Goal: Transaction & Acquisition: Purchase product/service

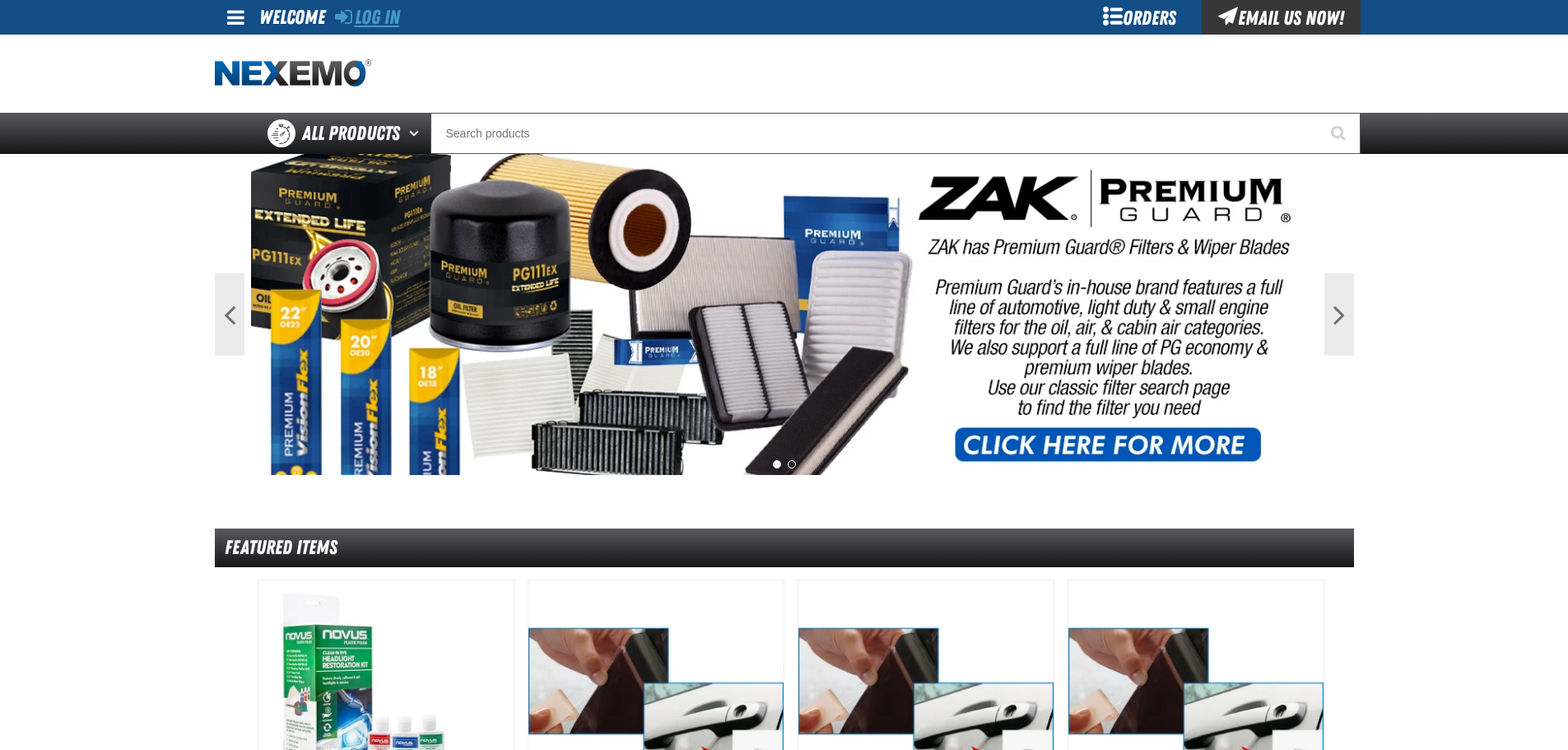
click at [378, 11] on link "Log In" at bounding box center [367, 17] width 65 height 23
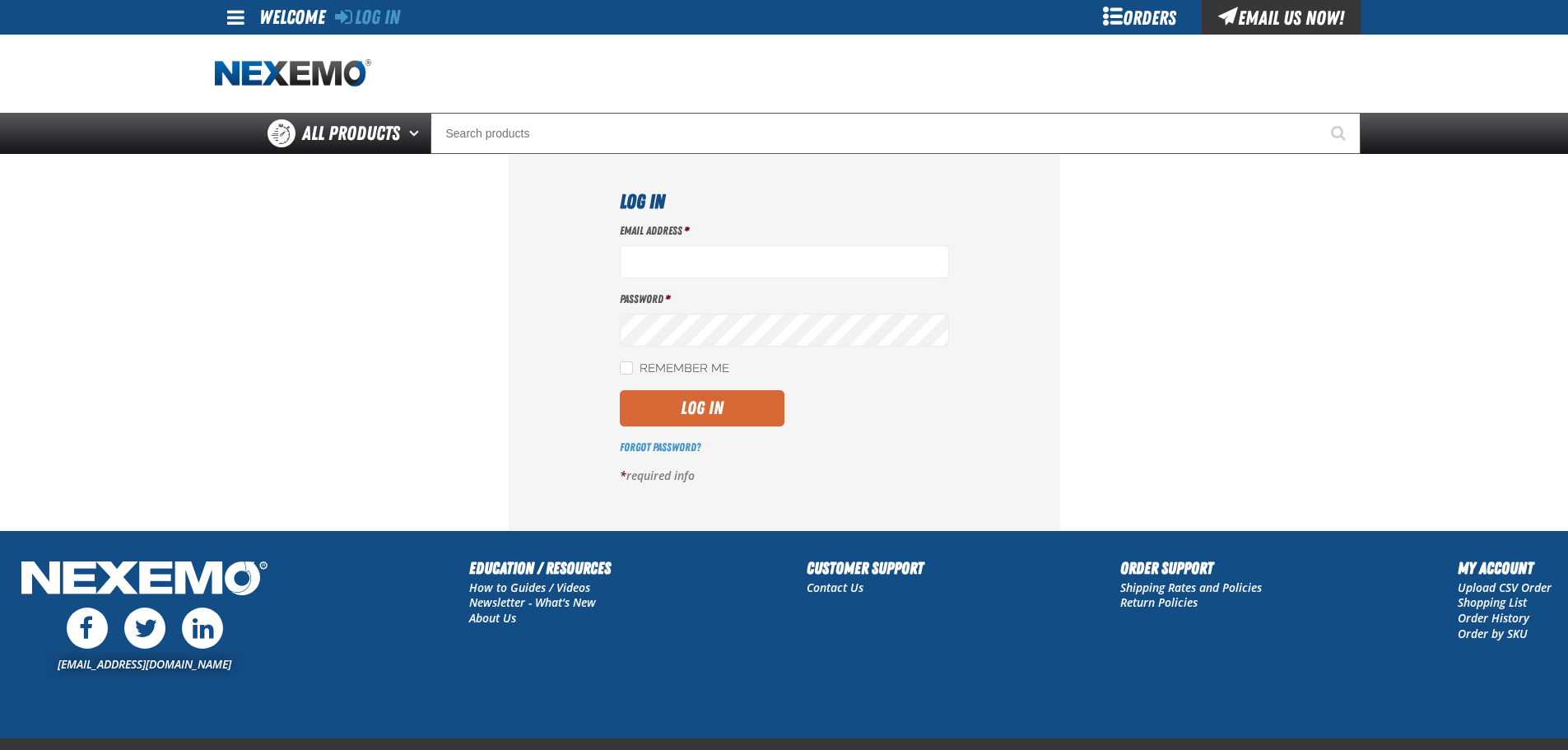
type input "mmylan@vtaig.com"
click at [714, 409] on button "Log In" at bounding box center [702, 408] width 164 height 36
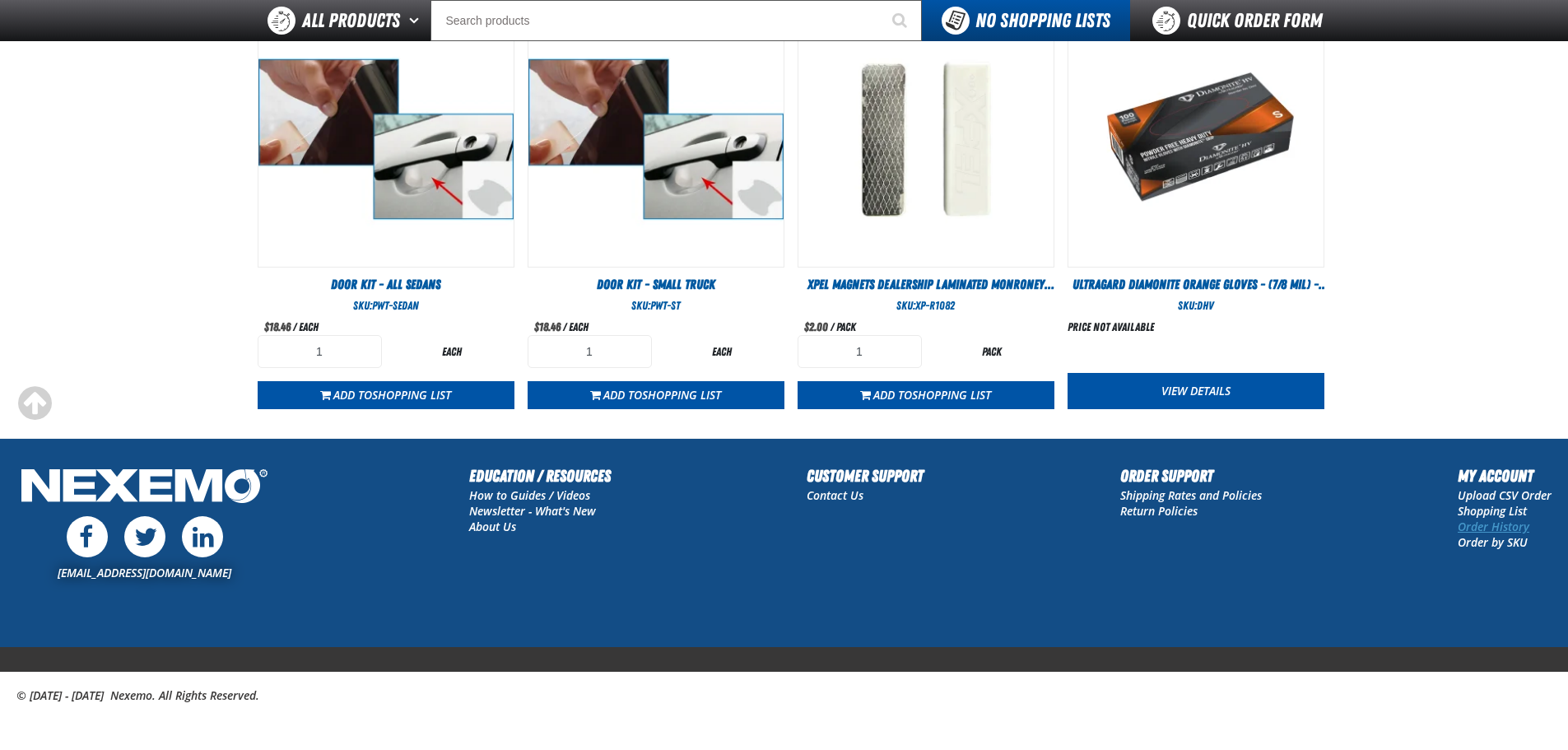
scroll to position [950, 0]
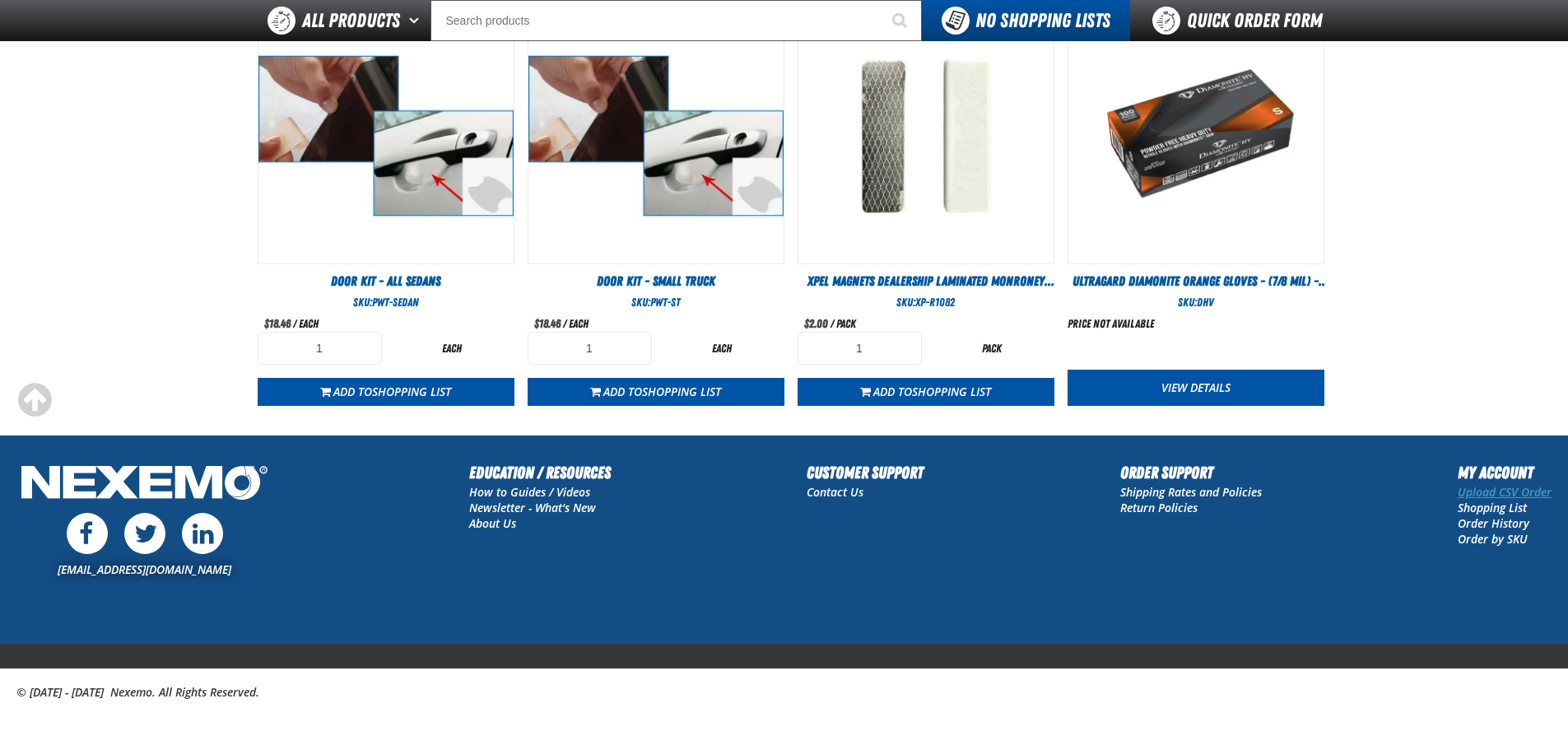
click at [1501, 494] on link "Upload CSV Order" at bounding box center [1506, 492] width 94 height 15
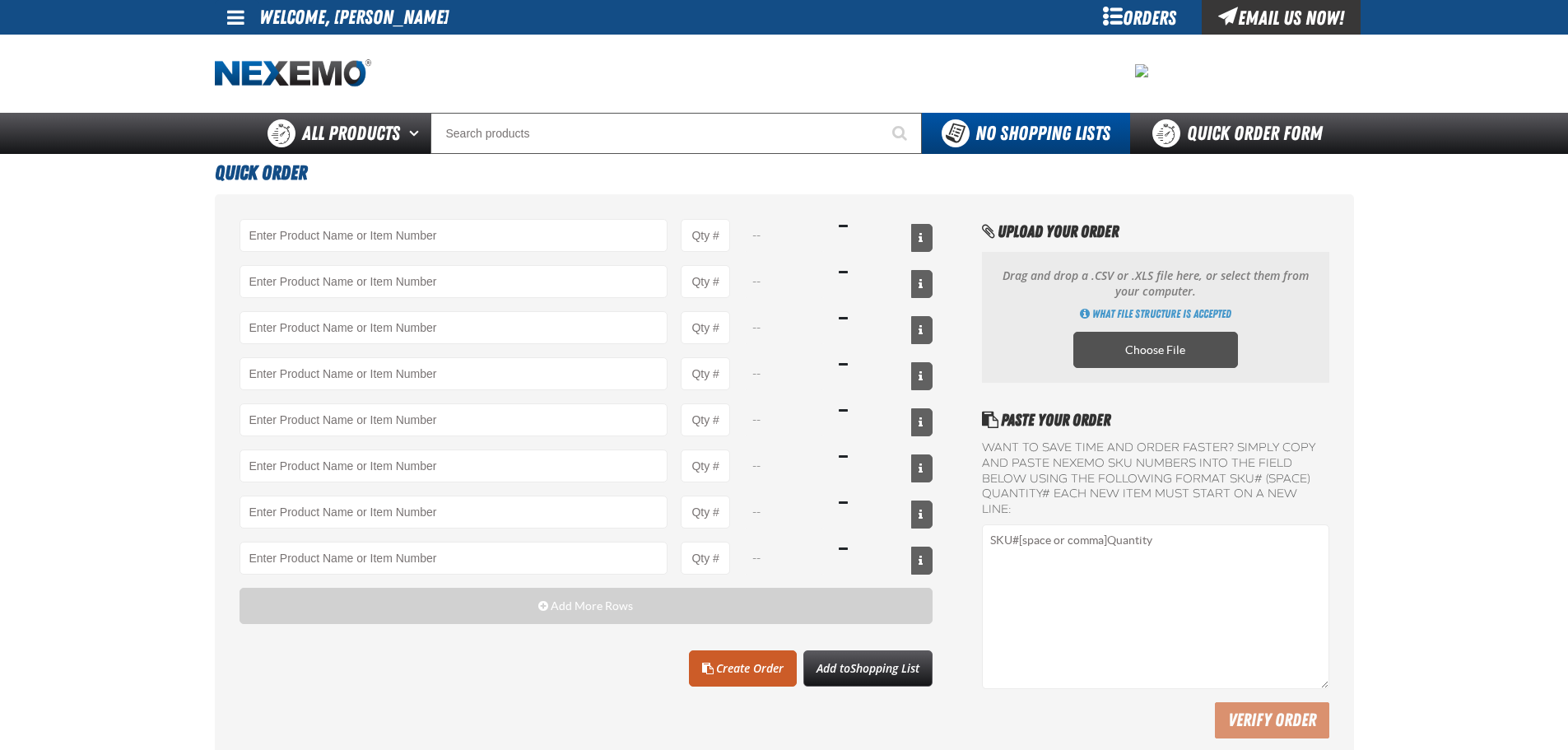
click at [1169, 348] on label "Choose File" at bounding box center [1155, 350] width 164 height 36
click at [0, 0] on input "Choose File" at bounding box center [0, 0] width 0 height 0
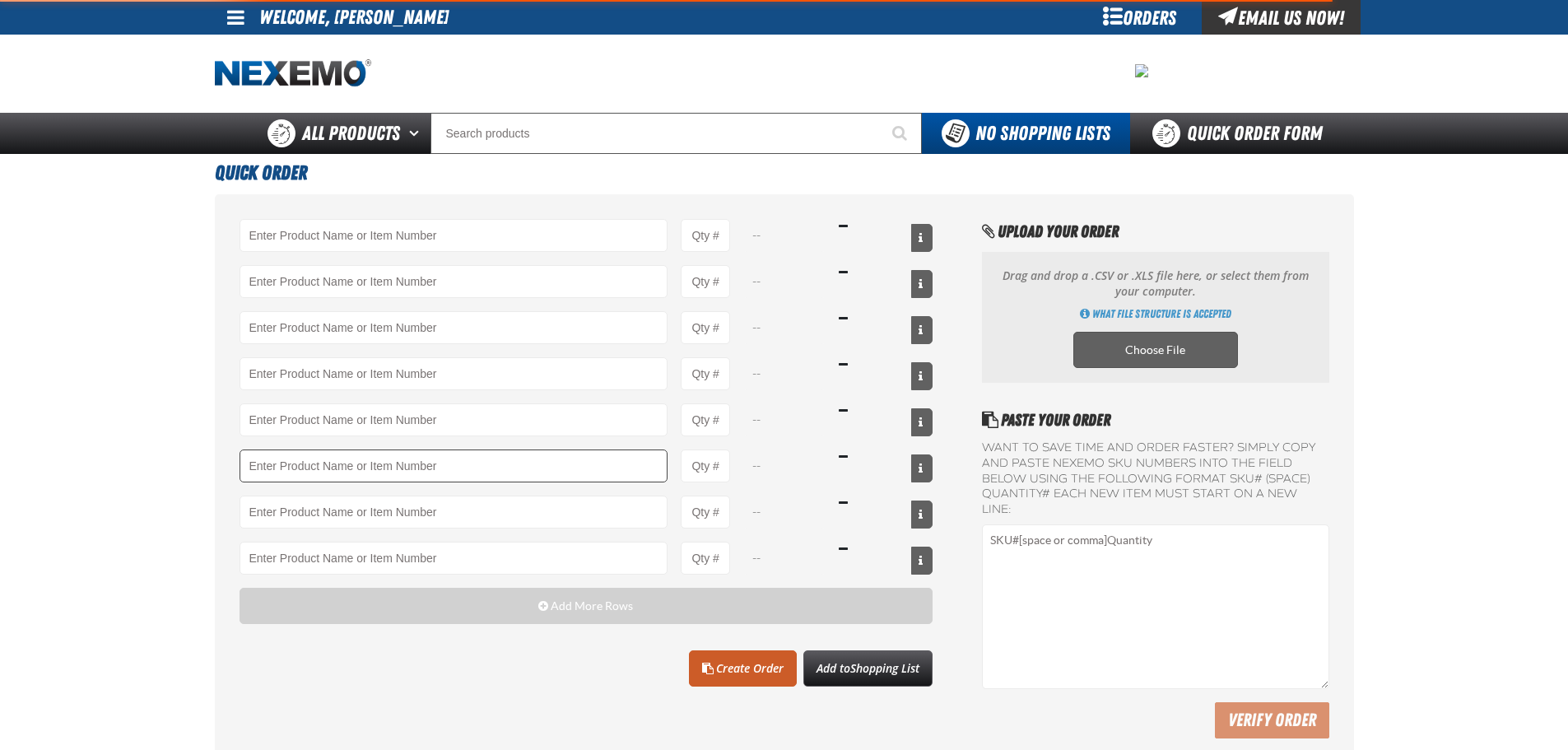
type input "A103 - Throttle Body and Intake Cleaner - ZAK Products"
type input "48"
type input "AC100 - Ventilation Treatment - ZAK Products"
type input "24"
type input "AC150 - Evaporator Core Cleaner - ZAK Products"
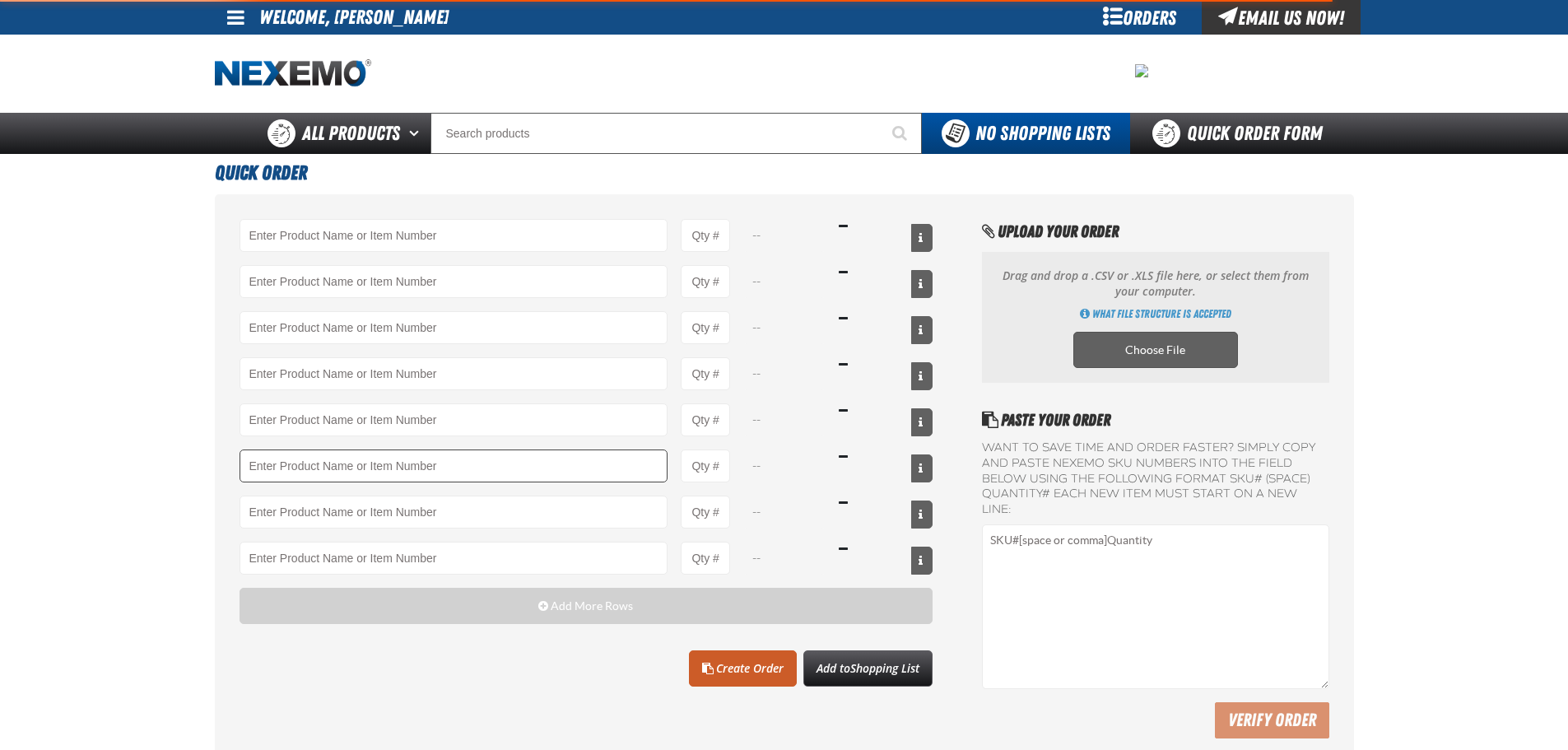
type input "12"
type input "AC160 - Bio-Zone (AMP) Anti-Microbial Protection- ZAK Products (12 per case)"
type input "36"
type input "AC165 - Bio-Zone Natural Odor Eliminator - ZAK Products"
type input "24"
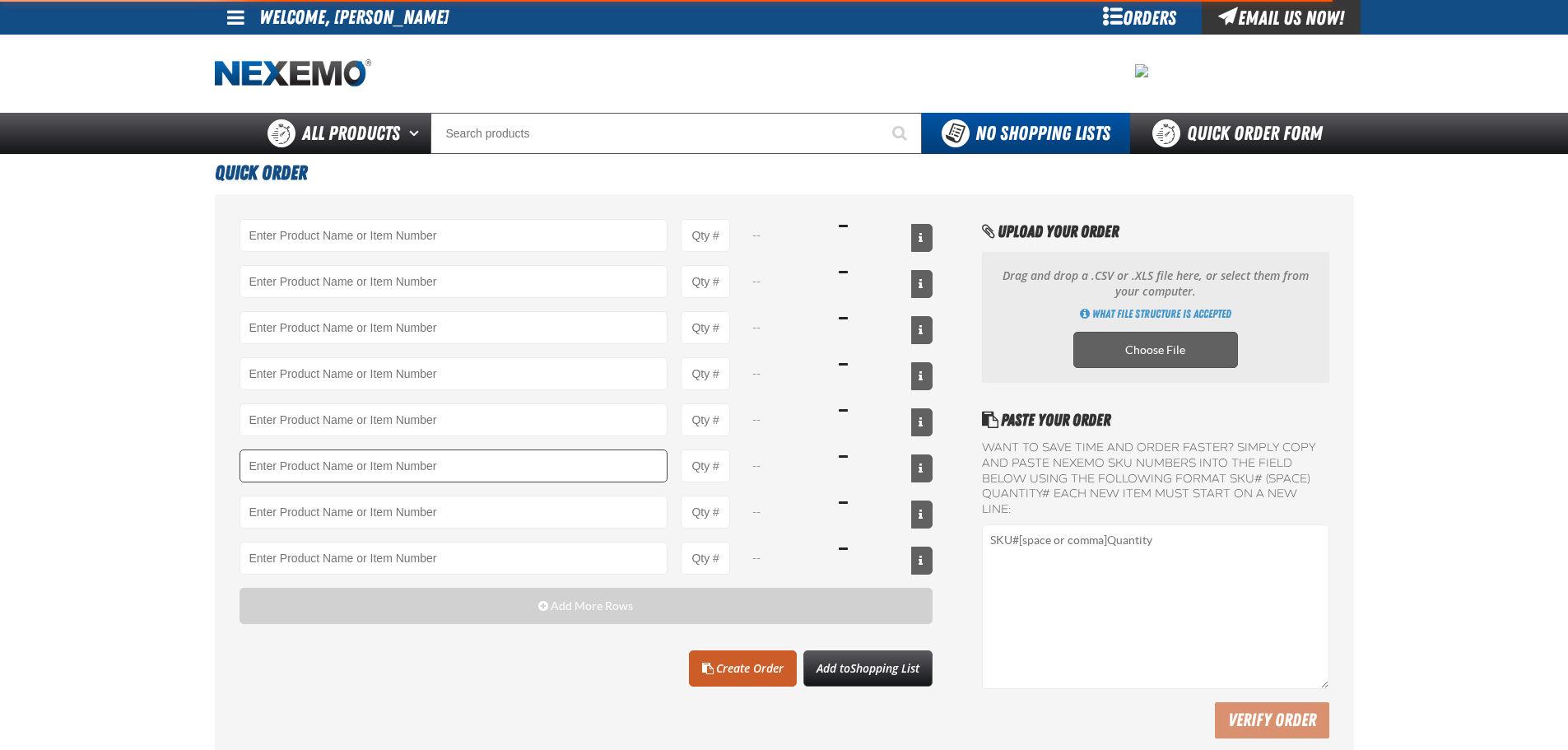
type input "ATK404 - Automatic Transmission Service Kit - ZAK Products"
type input "24"
type input "B304 - Battery Service Kit - Cleaner & Protector with Anti-Corrosion Pads - ZAK…"
type input "24"
type input "BK200C - DOT 4 Brake Fluid Cleaner Kit - ZAK Products"
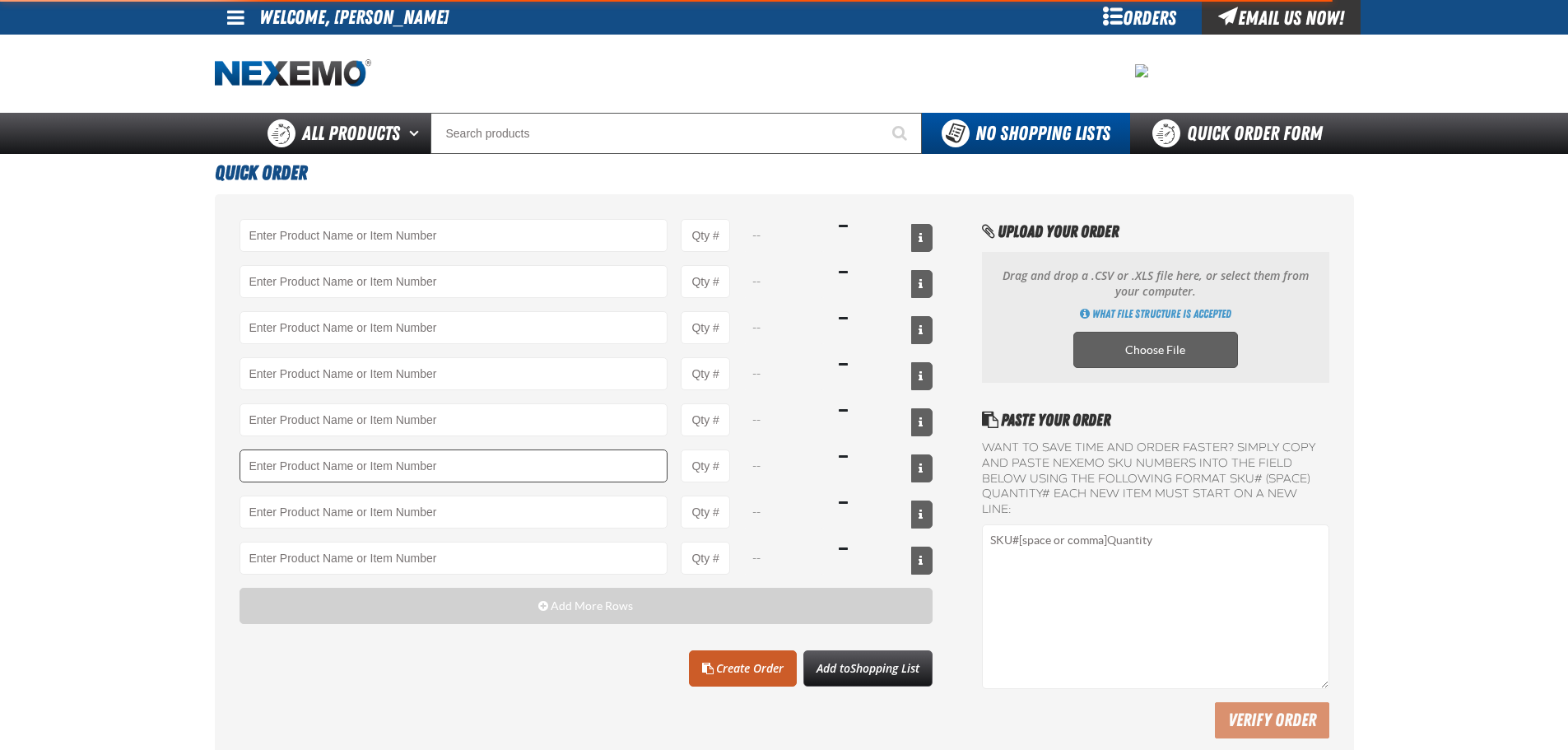
type input "66"
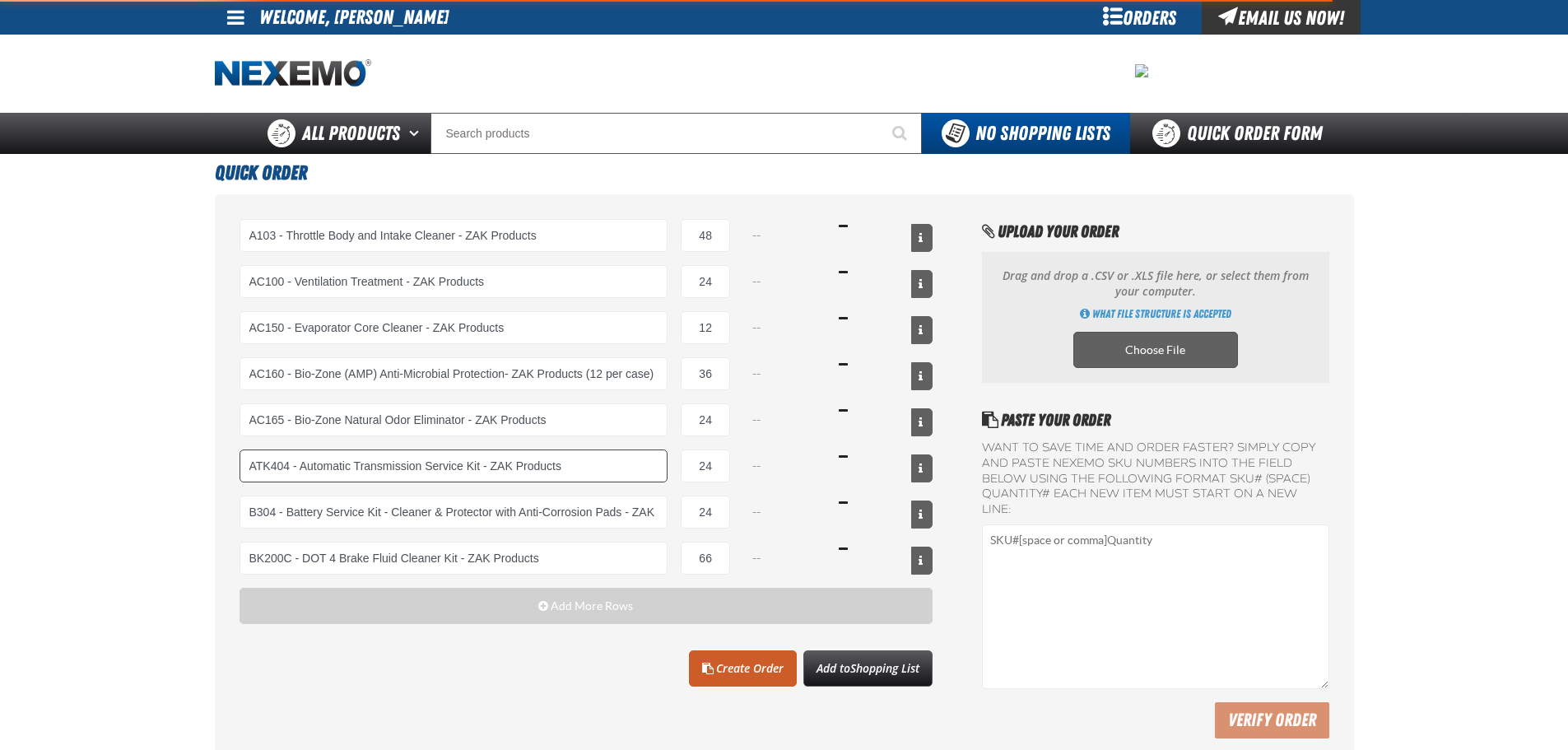
select select "can"
select select "bottle"
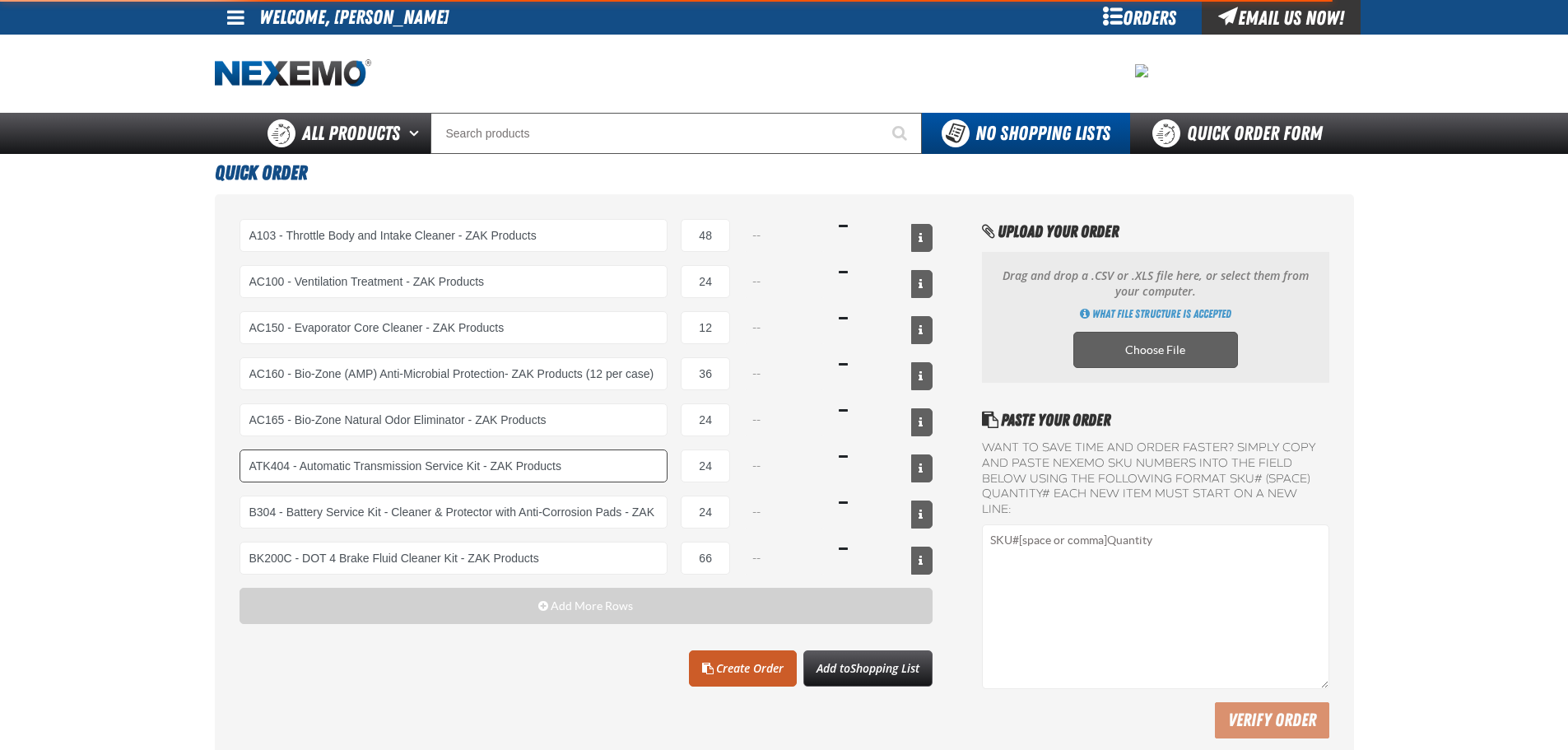
select select "kit"
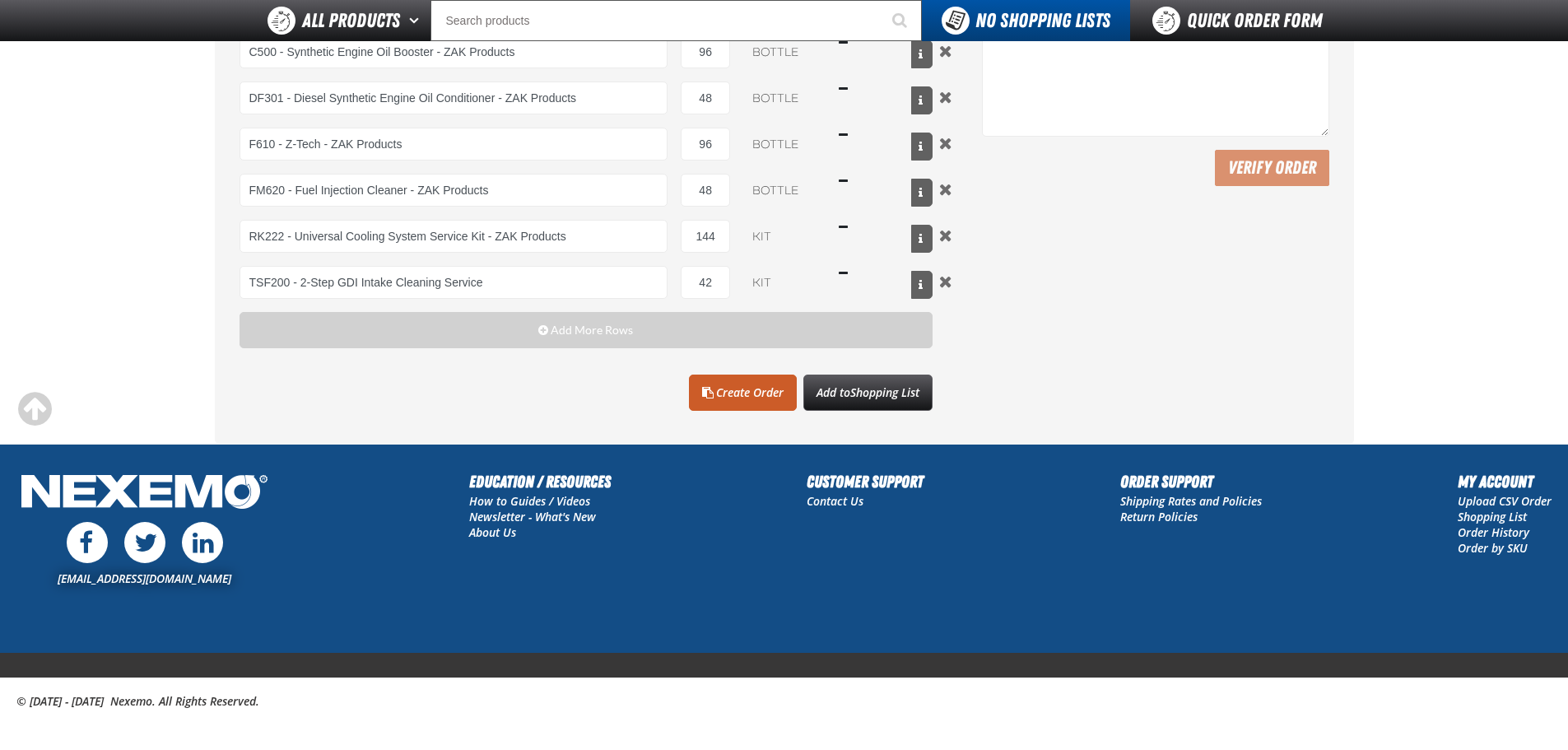
scroll to position [521, 0]
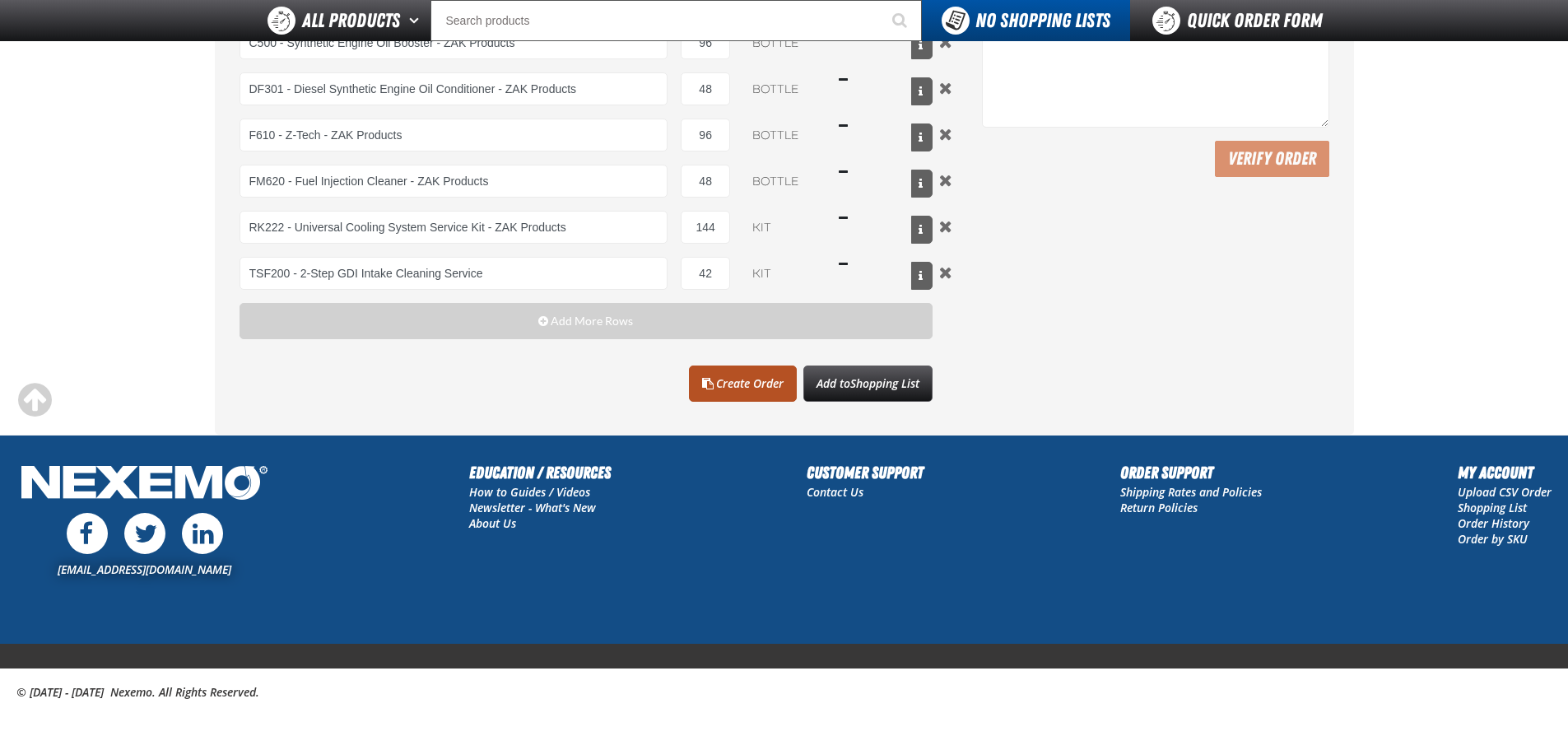
click at [745, 388] on link "Create Order" at bounding box center [743, 384] width 108 height 36
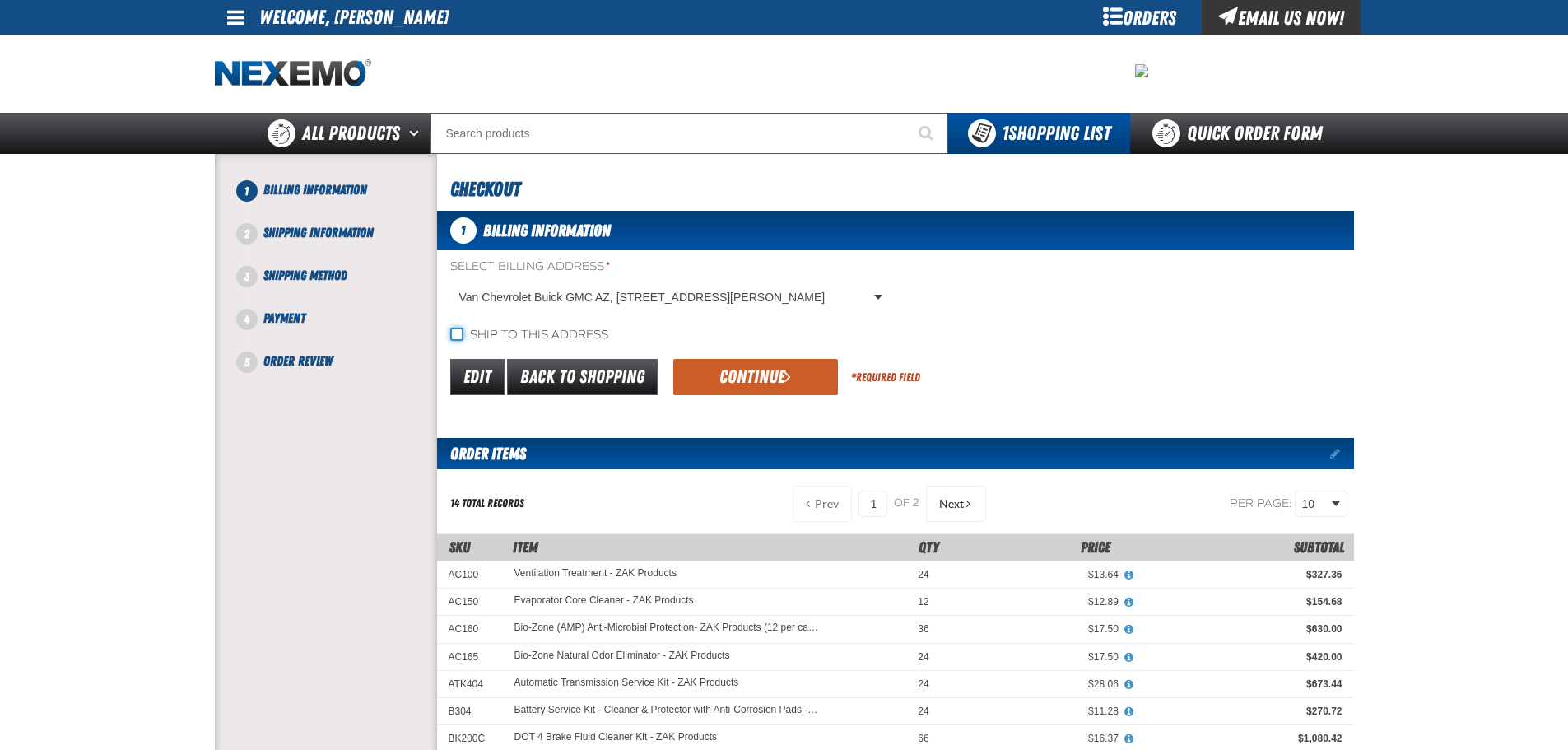
click at [451, 335] on input "Ship to this address" at bounding box center [456, 334] width 13 height 13
checkbox input "true"
click at [745, 376] on button "Continue" at bounding box center [756, 377] width 164 height 36
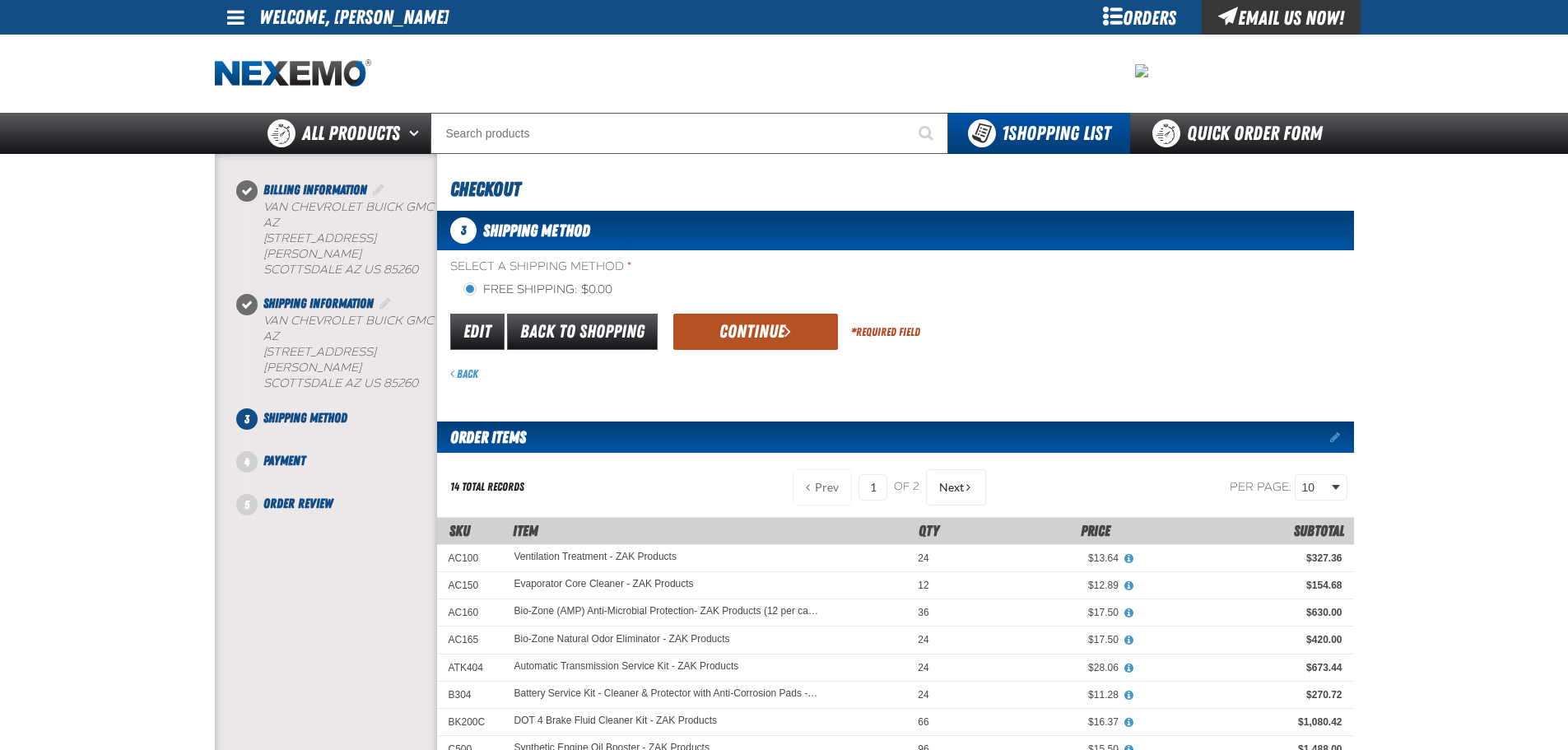
click at [745, 327] on button "Continue" at bounding box center [756, 331] width 164 height 36
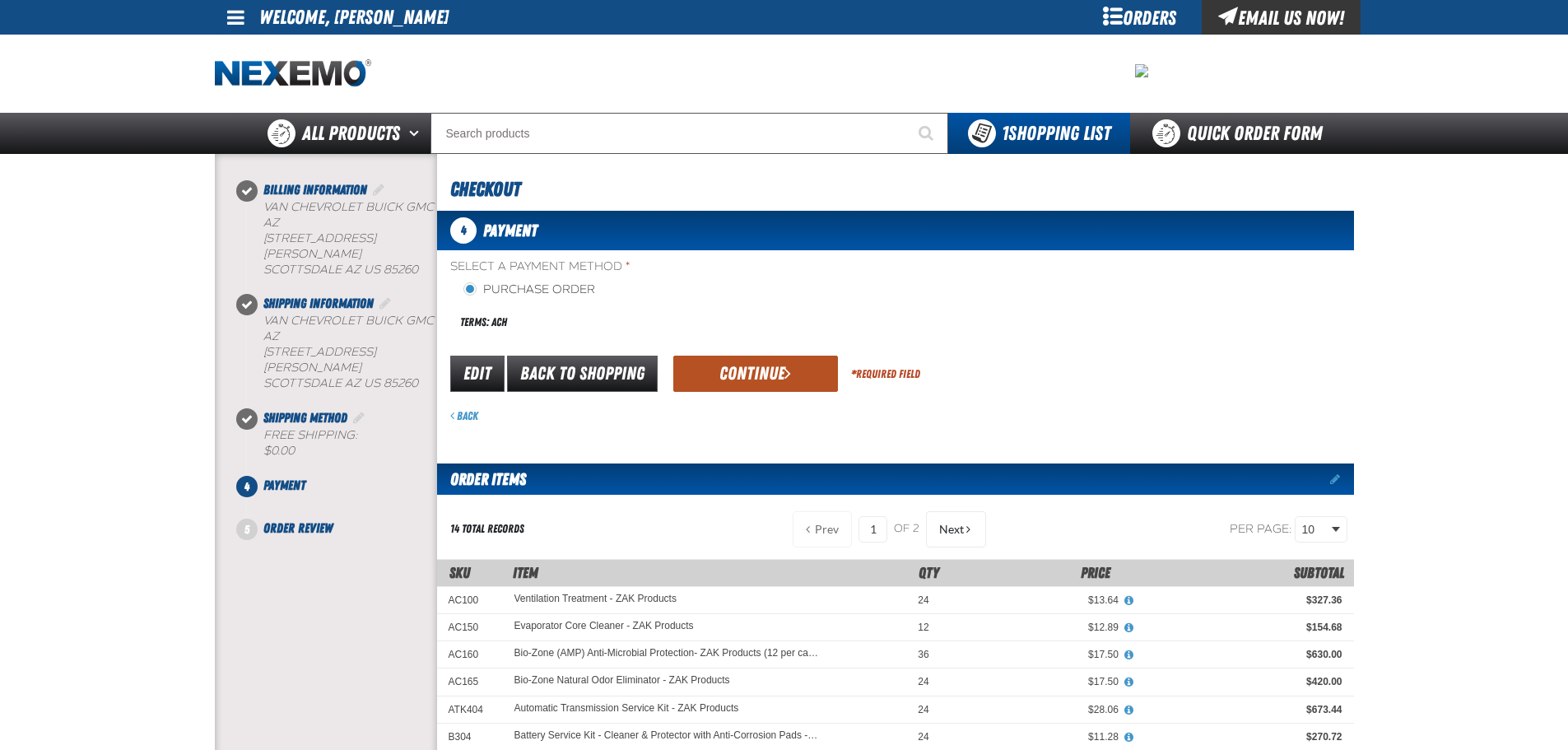
click at [733, 367] on button "Continue" at bounding box center [756, 374] width 164 height 36
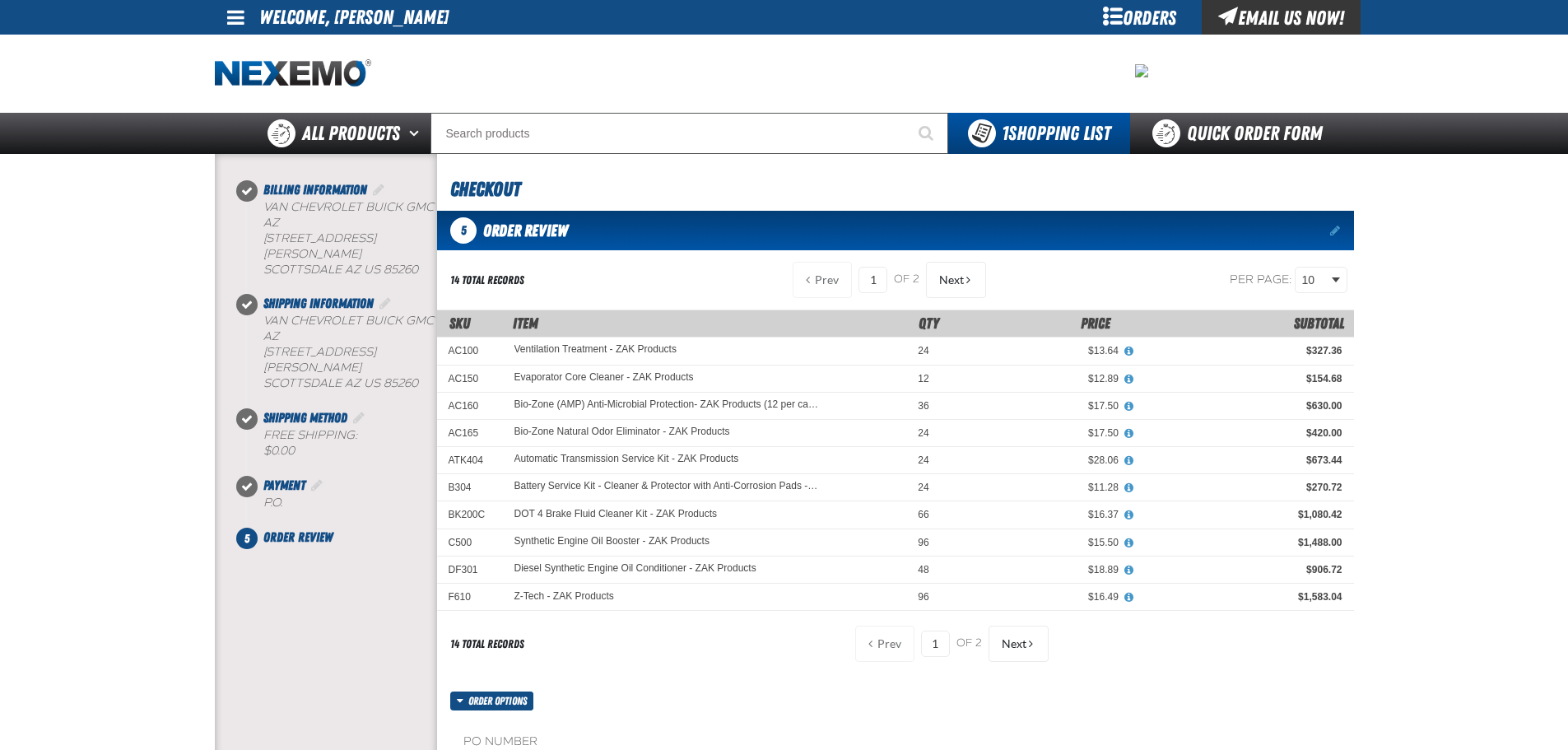
scroll to position [494, 0]
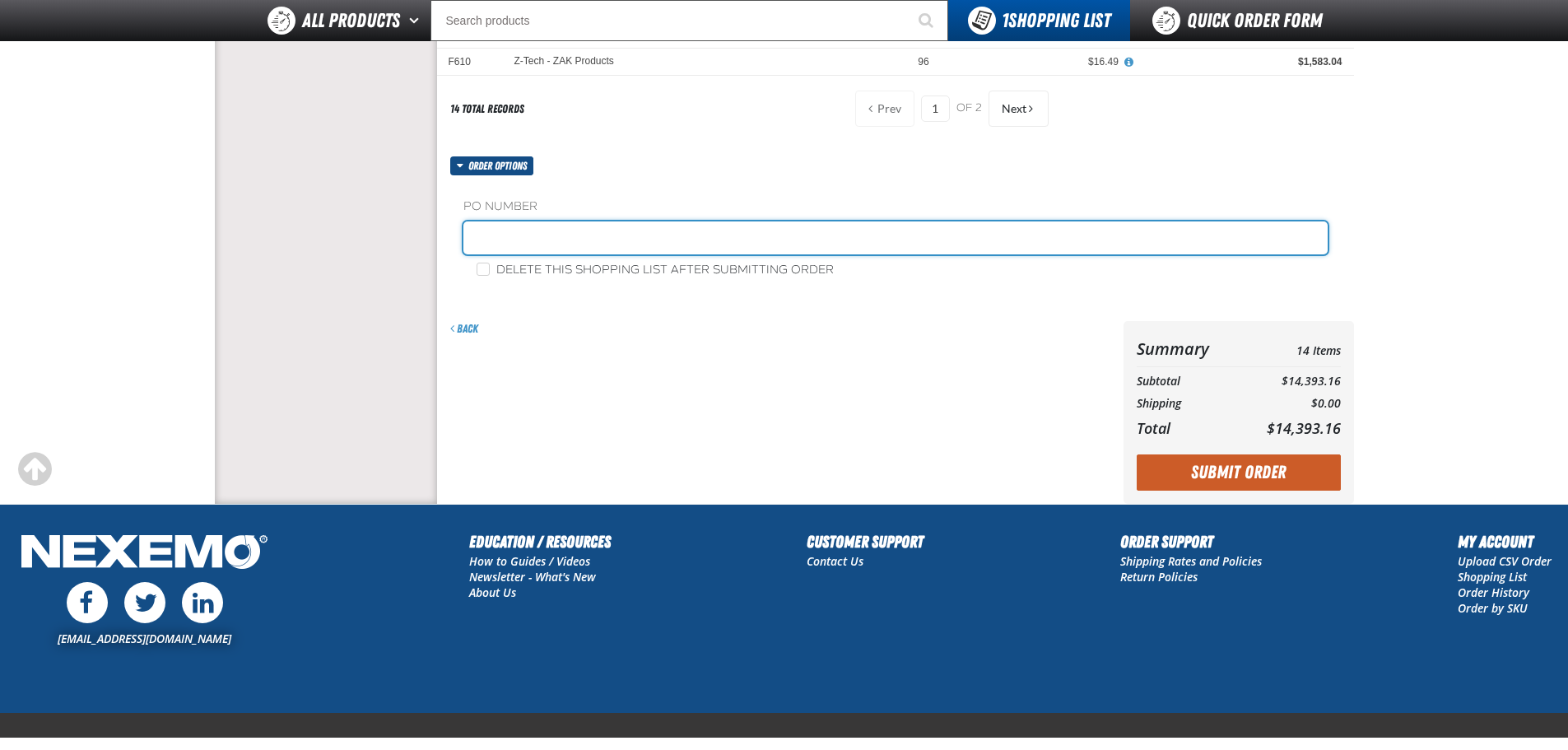
click at [520, 234] on input "text" at bounding box center [896, 238] width 864 height 33
type input "Z245"
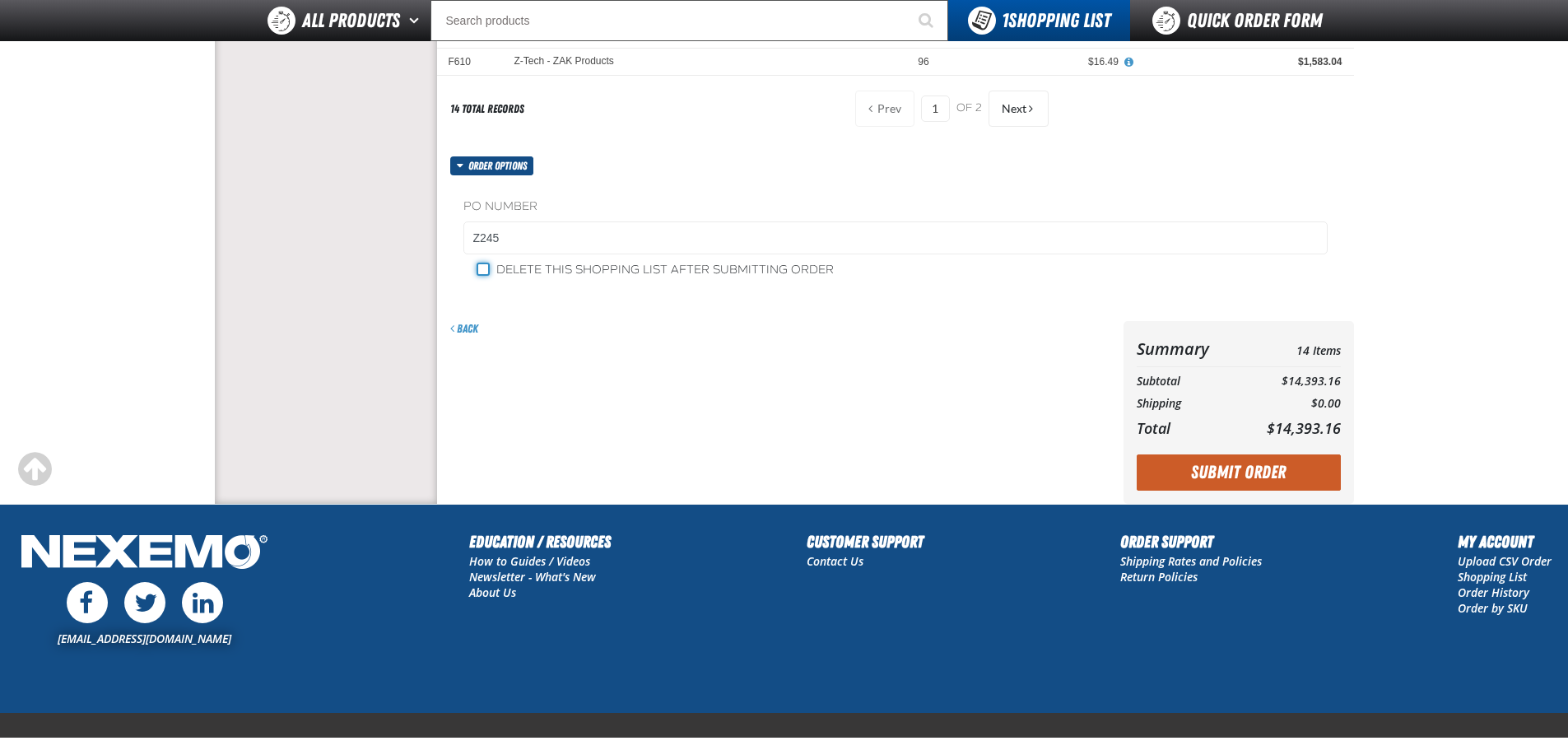
click at [485, 268] on input "Delete this shopping list after submitting order" at bounding box center [483, 269] width 13 height 13
checkbox input "true"
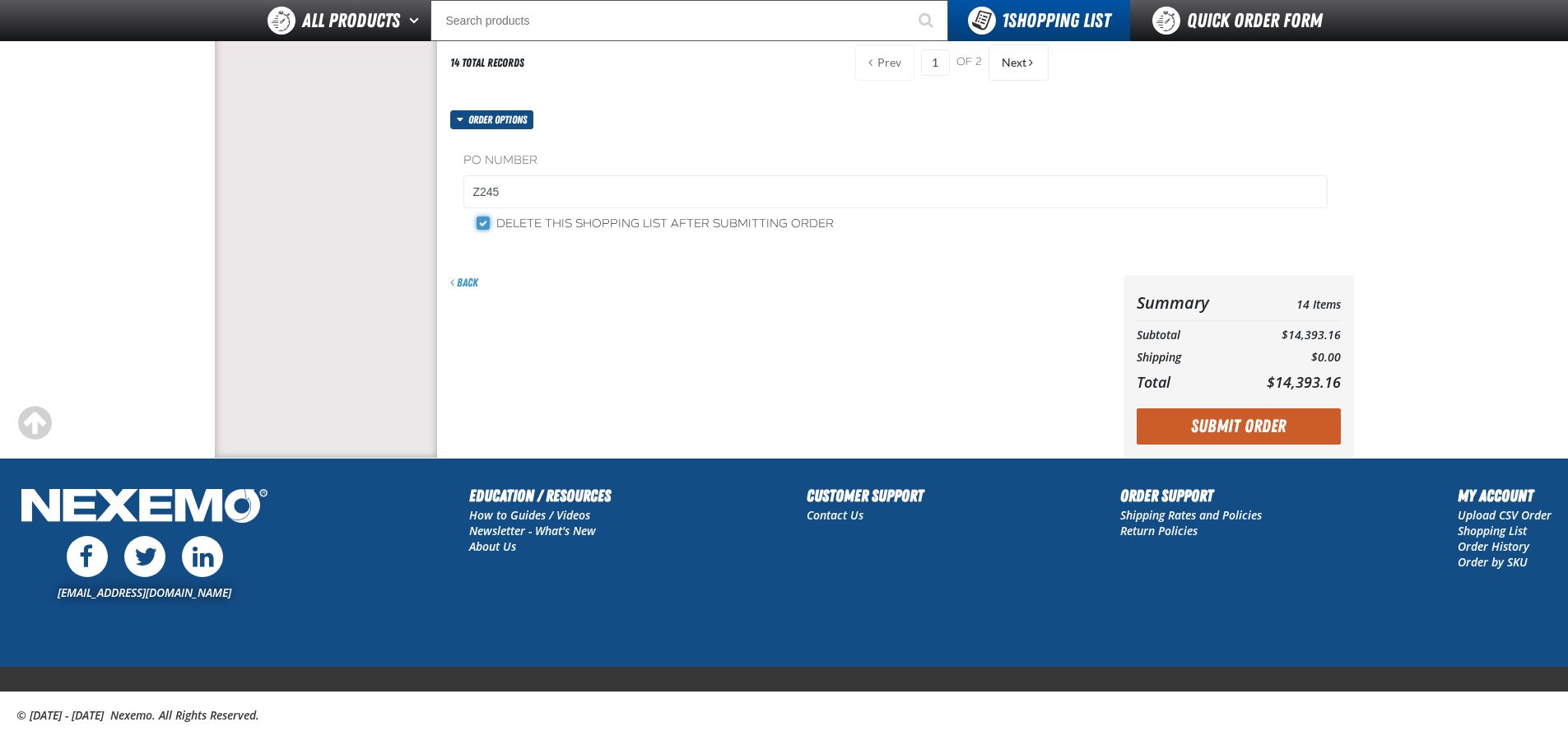
scroll to position [563, 0]
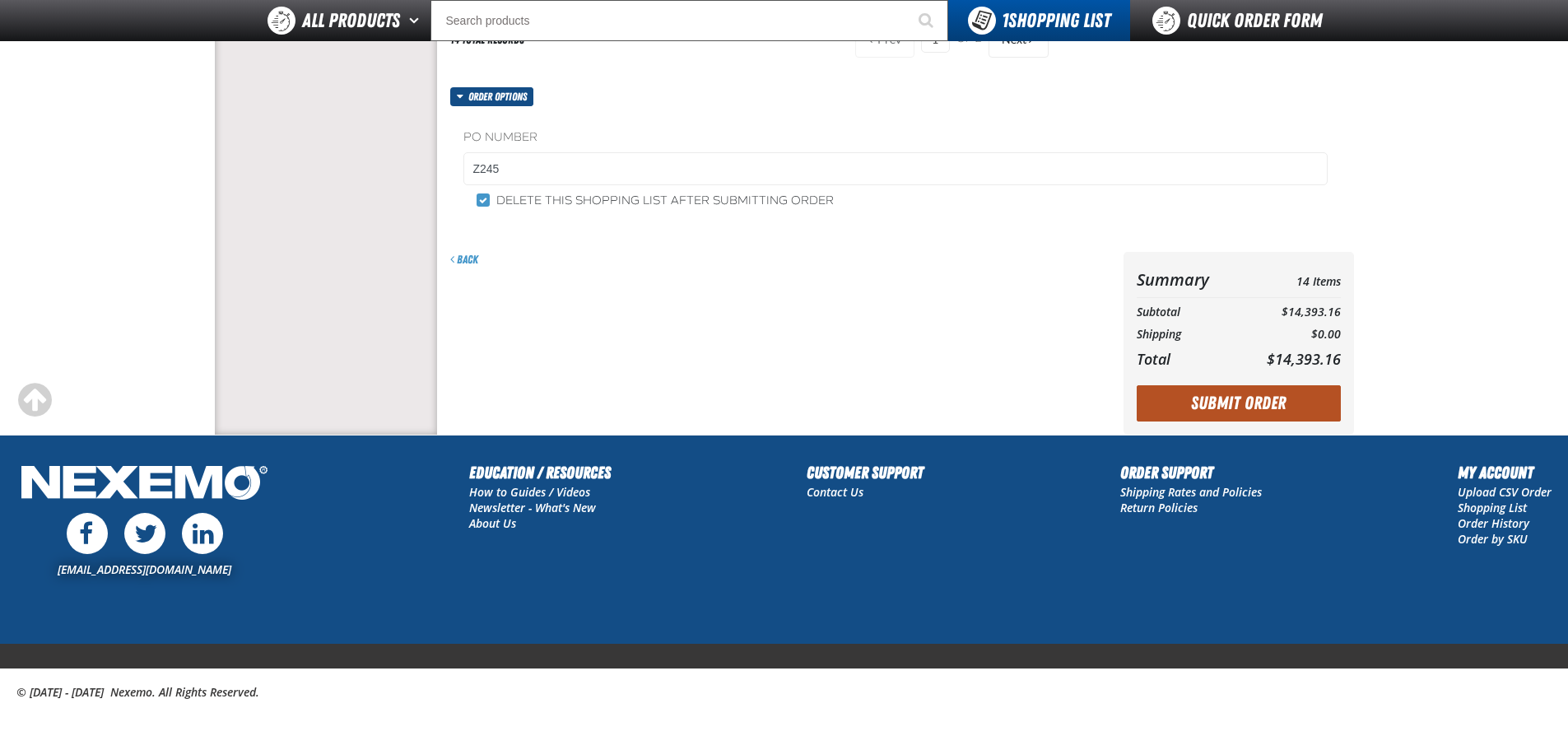
click at [1231, 400] on button "Submit Order" at bounding box center [1238, 403] width 205 height 36
